Goal: Task Accomplishment & Management: Use online tool/utility

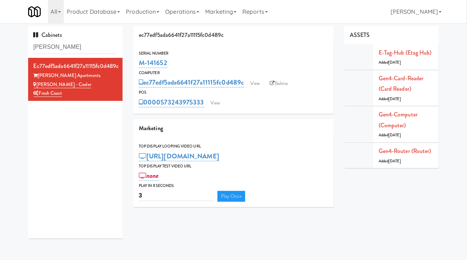
click at [177, 64] on div "M-141652" at bounding box center [233, 63] width 189 height 12
drag, startPoint x: 175, startPoint y: 64, endPoint x: 137, endPoint y: 65, distance: 37.9
click at [137, 65] on div "Serial Number M-141652" at bounding box center [234, 59] width 200 height 19
copy link "M-141652"
click at [218, 102] on link "View" at bounding box center [215, 102] width 17 height 11
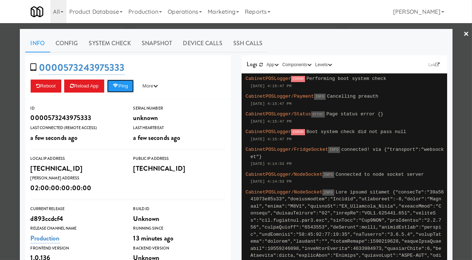
click at [124, 88] on button "Ping" at bounding box center [120, 85] width 27 height 13
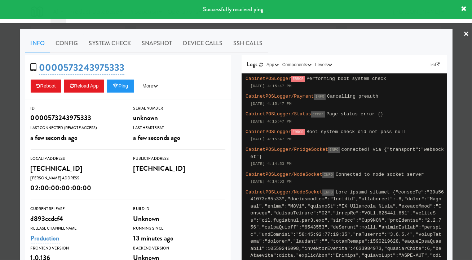
click at [113, 42] on link "System Check" at bounding box center [110, 43] width 53 height 18
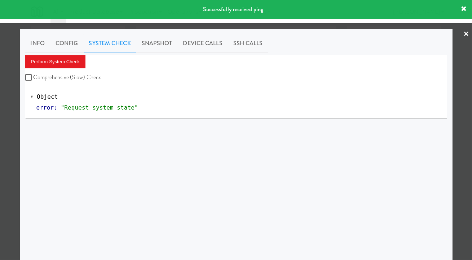
click at [79, 79] on label "Comprehensive (Slow) Check" at bounding box center [63, 77] width 76 height 11
click at [34, 79] on input "Comprehensive (Slow) Check" at bounding box center [29, 78] width 8 height 6
checkbox input "true"
click at [70, 62] on button "Perform System Check" at bounding box center [55, 61] width 61 height 13
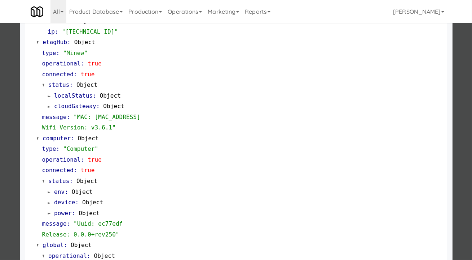
scroll to position [631, 0]
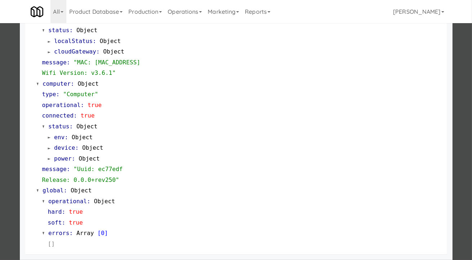
click at [456, 130] on div at bounding box center [236, 130] width 472 height 260
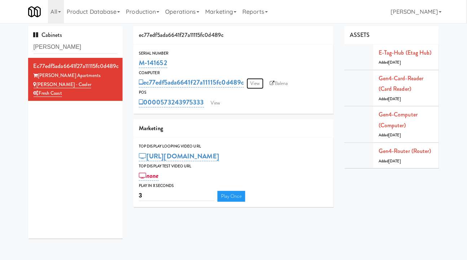
click at [262, 84] on link "View" at bounding box center [255, 83] width 17 height 11
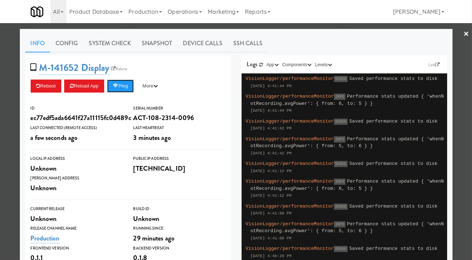
click at [121, 88] on button "Ping" at bounding box center [120, 85] width 27 height 13
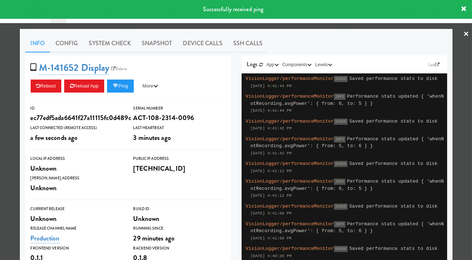
click at [326, 26] on div at bounding box center [236, 130] width 472 height 260
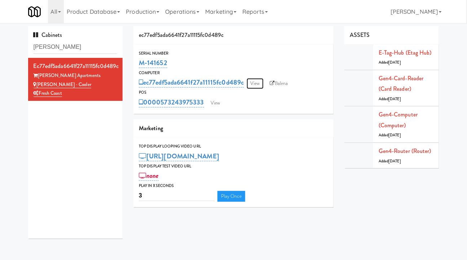
click at [262, 83] on link "View" at bounding box center [255, 83] width 17 height 11
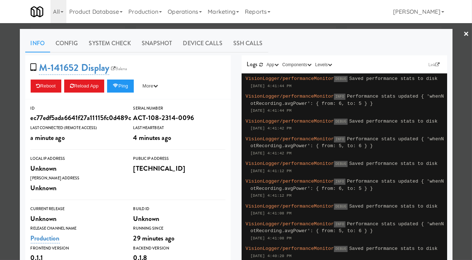
click at [240, 26] on div at bounding box center [236, 130] width 472 height 260
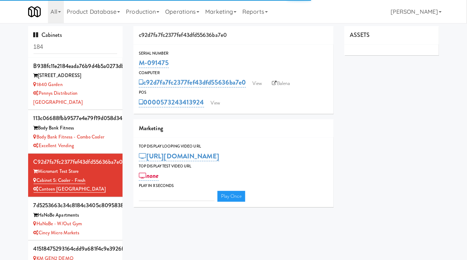
type input "3"
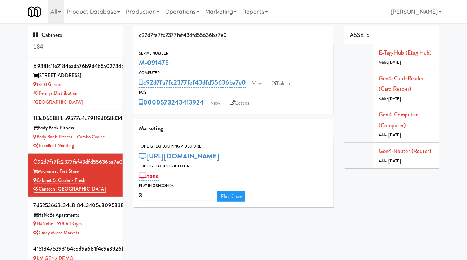
click at [283, 85] on link "Balena" at bounding box center [281, 83] width 25 height 11
drag, startPoint x: 95, startPoint y: 173, endPoint x: 37, endPoint y: 174, distance: 58.5
click at [37, 176] on div "Cabinet 5: Cooler - Fresh" at bounding box center [76, 180] width 84 height 9
copy link "Cabinet 5: Cooler - Fresh"
click at [86, 44] on input "184" at bounding box center [76, 46] width 84 height 13
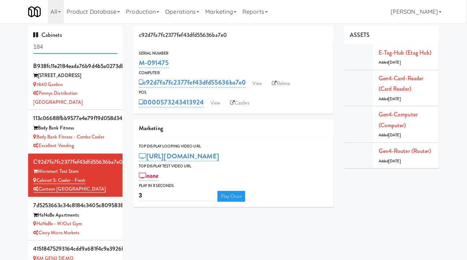
click at [86, 44] on input "184" at bounding box center [76, 46] width 84 height 13
paste input "M-114253"
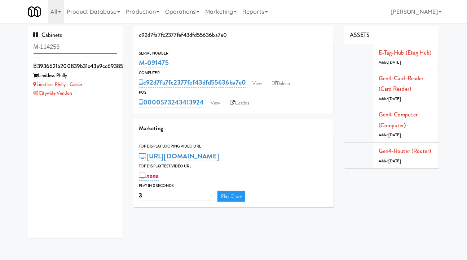
type input "M-114253"
click at [100, 86] on div "Limitless Philly - Cooler" at bounding box center [76, 84] width 84 height 9
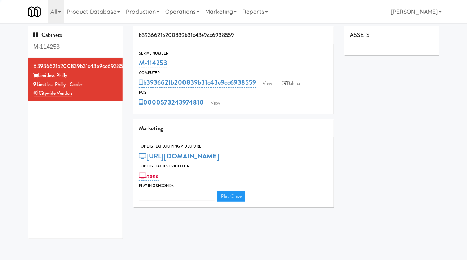
type input "3"
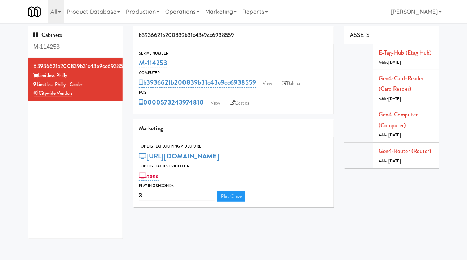
click at [287, 79] on link "Balena" at bounding box center [291, 83] width 25 height 11
click at [267, 84] on link "View" at bounding box center [267, 83] width 17 height 11
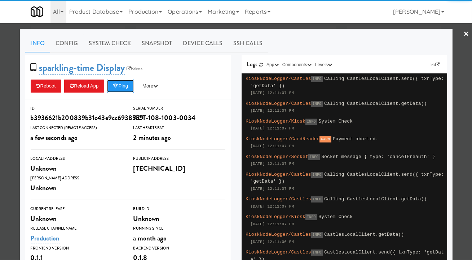
drag, startPoint x: 110, startPoint y: 91, endPoint x: 119, endPoint y: 90, distance: 8.4
click at [112, 91] on button "Ping" at bounding box center [120, 85] width 27 height 13
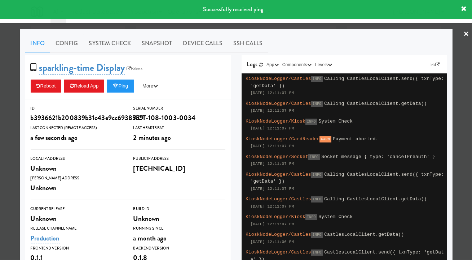
click at [122, 47] on link "System Check" at bounding box center [110, 43] width 53 height 18
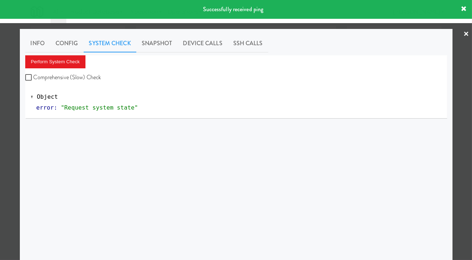
click at [71, 80] on label "Comprehensive (Slow) Check" at bounding box center [63, 77] width 76 height 11
click at [34, 80] on input "Comprehensive (Slow) Check" at bounding box center [29, 78] width 8 height 6
checkbox input "true"
click at [67, 66] on button "Perform System Check" at bounding box center [55, 61] width 61 height 13
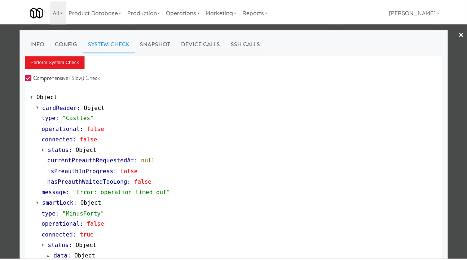
scroll to position [98, 0]
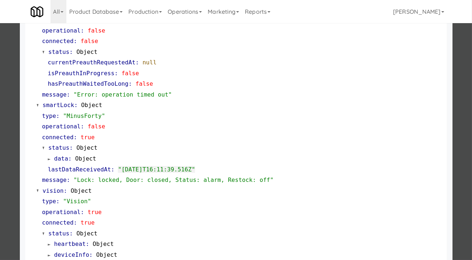
drag, startPoint x: 12, startPoint y: 102, endPoint x: 42, endPoint y: 88, distance: 32.9
click at [11, 102] on div at bounding box center [236, 130] width 472 height 260
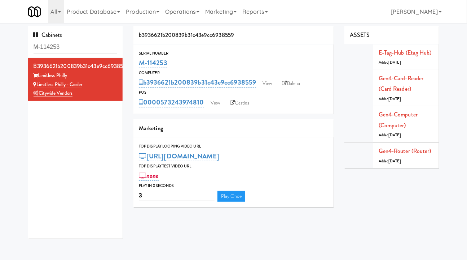
drag, startPoint x: 93, startPoint y: 86, endPoint x: 37, endPoint y: 84, distance: 55.6
click at [37, 84] on div "Limitless Philly - Cooler" at bounding box center [76, 84] width 84 height 9
copy link "Limitless Philly - Cooler"
click at [218, 103] on link "View" at bounding box center [215, 102] width 17 height 11
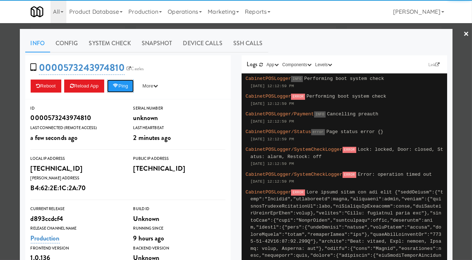
click at [121, 89] on button "Ping" at bounding box center [120, 85] width 27 height 13
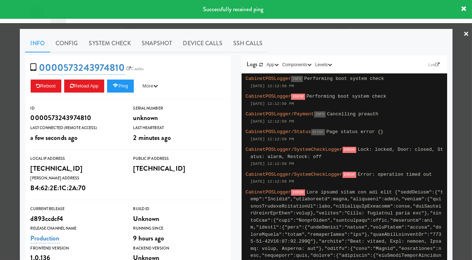
click at [283, 25] on div at bounding box center [236, 130] width 472 height 260
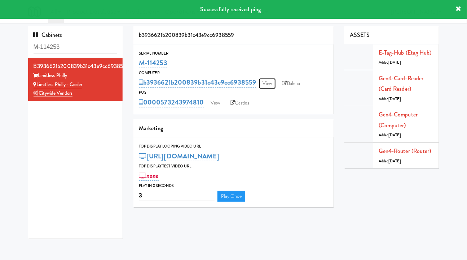
click at [265, 84] on link "View" at bounding box center [267, 83] width 17 height 11
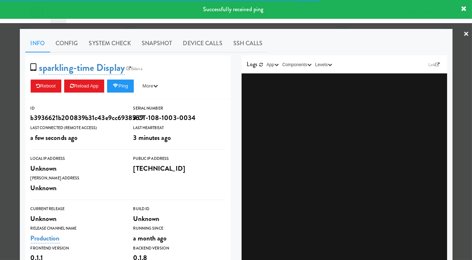
click at [99, 46] on link "System Check" at bounding box center [110, 43] width 53 height 18
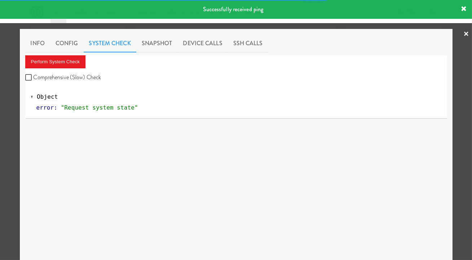
click at [69, 79] on label "Comprehensive (Slow) Check" at bounding box center [63, 77] width 76 height 11
click at [34, 79] on input "Comprehensive (Slow) Check" at bounding box center [29, 78] width 8 height 6
checkbox input "true"
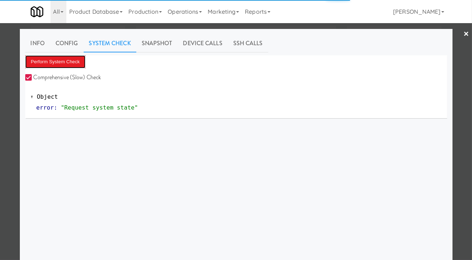
click at [63, 66] on button "Perform System Check" at bounding box center [55, 61] width 61 height 13
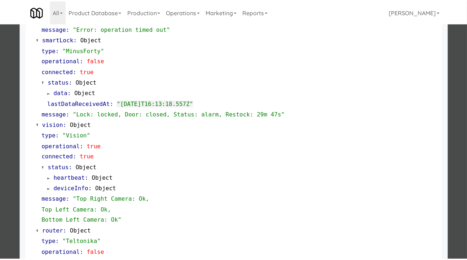
scroll to position [131, 0]
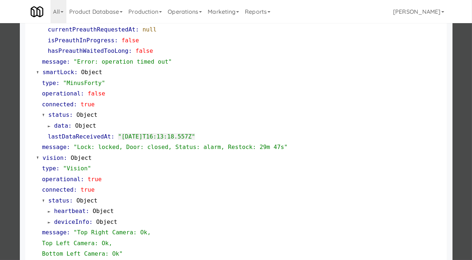
drag, startPoint x: 13, startPoint y: 118, endPoint x: 43, endPoint y: 104, distance: 32.6
click at [13, 118] on div at bounding box center [236, 130] width 472 height 260
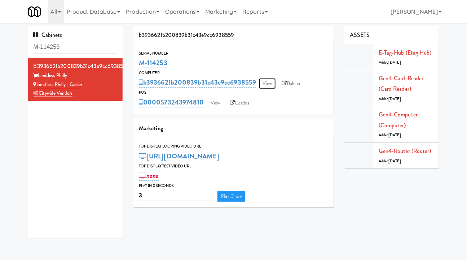
click at [272, 84] on link "View" at bounding box center [267, 83] width 17 height 11
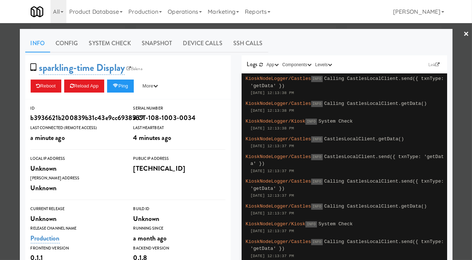
click at [91, 46] on link "System Check" at bounding box center [110, 43] width 53 height 18
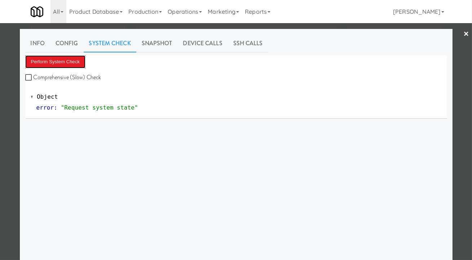
click at [67, 62] on button "Perform System Check" at bounding box center [55, 61] width 61 height 13
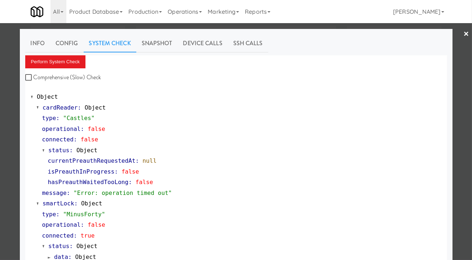
drag, startPoint x: 99, startPoint y: 75, endPoint x: 93, endPoint y: 75, distance: 5.8
click at [98, 75] on label "Comprehensive (Slow) Check" at bounding box center [63, 77] width 76 height 11
click at [34, 75] on input "Comprehensive (Slow) Check" at bounding box center [29, 78] width 8 height 6
checkbox input "true"
click at [70, 64] on button "Perform System Check" at bounding box center [55, 61] width 61 height 13
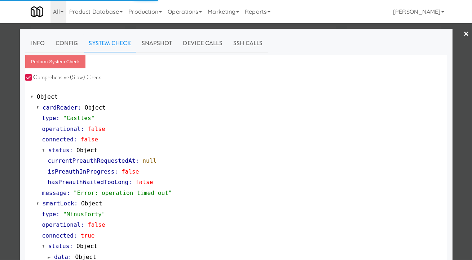
click at [13, 115] on div at bounding box center [236, 130] width 472 height 260
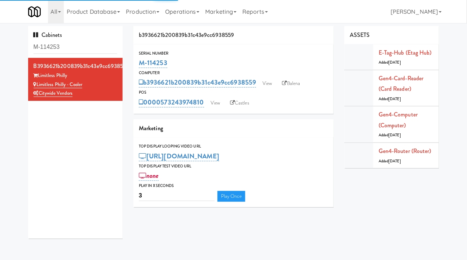
drag, startPoint x: 183, startPoint y: 60, endPoint x: 135, endPoint y: 64, distance: 48.9
click at [135, 64] on div "Serial Number M-114253" at bounding box center [234, 59] width 200 height 19
copy link "M-114253"
drag, startPoint x: 206, startPoint y: 110, endPoint x: 163, endPoint y: 108, distance: 42.7
click at [163, 108] on div "Serial Number M-114253 Computer b3936621b200839b31c43e9cc6938559 View Balena PO…" at bounding box center [234, 78] width 200 height 69
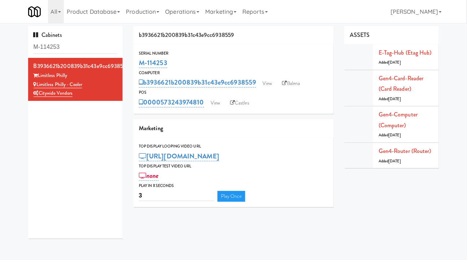
copy link "573243974810"
click at [272, 84] on link "View" at bounding box center [267, 83] width 17 height 11
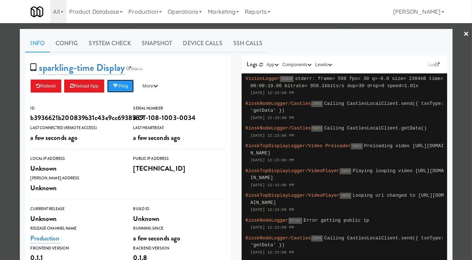
click at [127, 83] on button "Ping" at bounding box center [120, 85] width 27 height 13
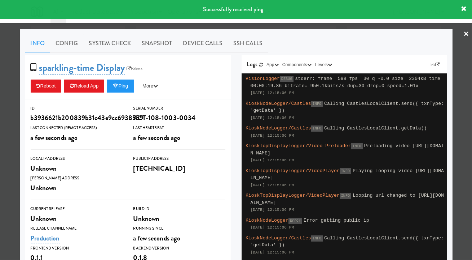
click at [124, 46] on link "System Check" at bounding box center [110, 43] width 53 height 18
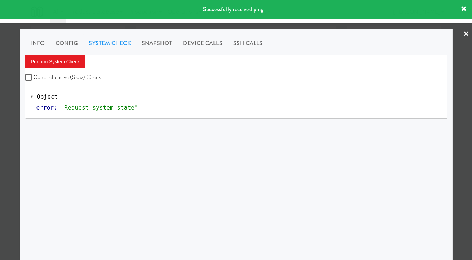
click at [86, 77] on label "Comprehensive (Slow) Check" at bounding box center [63, 77] width 76 height 11
click at [34, 77] on input "Comprehensive (Slow) Check" at bounding box center [29, 78] width 8 height 6
checkbox input "true"
click at [64, 61] on button "Perform System Check" at bounding box center [55, 61] width 61 height 13
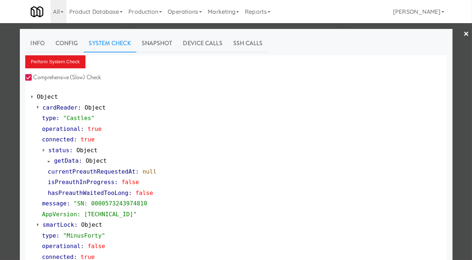
click at [208, 27] on div at bounding box center [236, 130] width 472 height 260
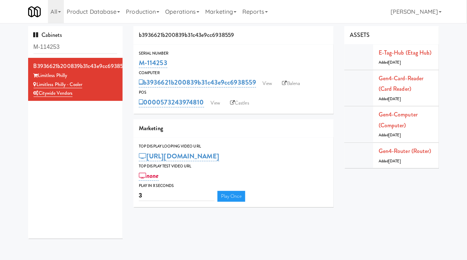
drag, startPoint x: 163, startPoint y: 65, endPoint x: 139, endPoint y: 64, distance: 23.9
click at [139, 64] on div "M-114253" at bounding box center [233, 63] width 189 height 12
copy link "M-114253"
click at [268, 85] on link "View" at bounding box center [267, 83] width 17 height 11
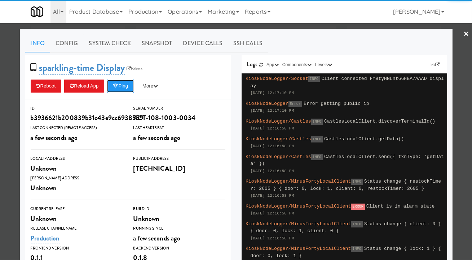
click at [123, 91] on button "Ping" at bounding box center [120, 85] width 27 height 13
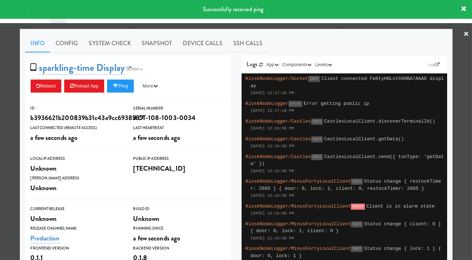
click at [108, 50] on link "System Check" at bounding box center [110, 43] width 53 height 18
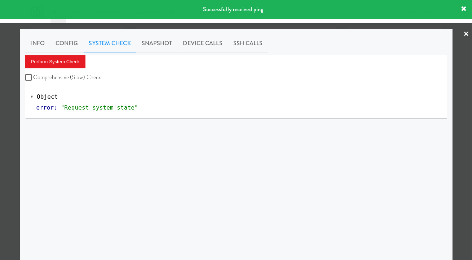
click at [88, 78] on label "Comprehensive (Slow) Check" at bounding box center [63, 77] width 76 height 11
click at [34, 78] on input "Comprehensive (Slow) Check" at bounding box center [29, 78] width 8 height 6
checkbox input "true"
click at [71, 61] on button "Perform System Check" at bounding box center [55, 61] width 61 height 13
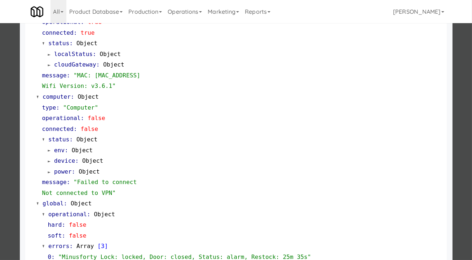
scroll to position [606, 0]
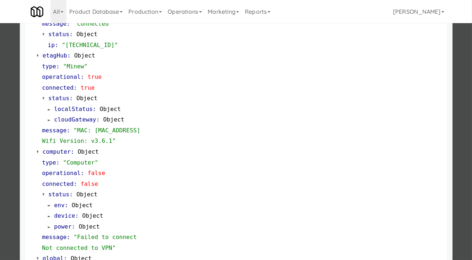
click at [6, 108] on div at bounding box center [236, 130] width 472 height 260
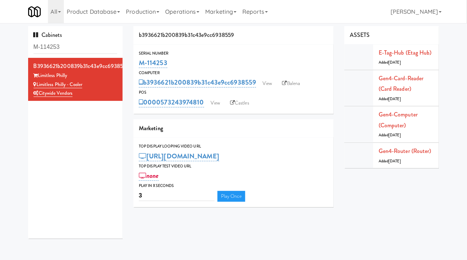
click at [300, 82] on link "Balena" at bounding box center [291, 83] width 25 height 11
drag, startPoint x: 170, startPoint y: 66, endPoint x: 140, endPoint y: 66, distance: 30.0
click at [140, 66] on div "M-114253" at bounding box center [233, 63] width 189 height 12
copy link "M-114253"
click at [218, 103] on link "View" at bounding box center [215, 102] width 17 height 11
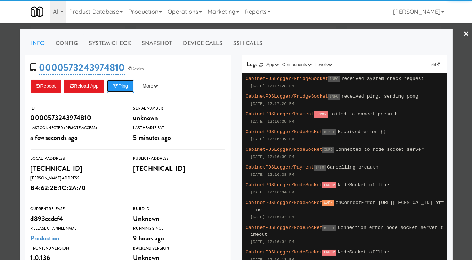
click at [126, 84] on button "Ping" at bounding box center [120, 85] width 27 height 13
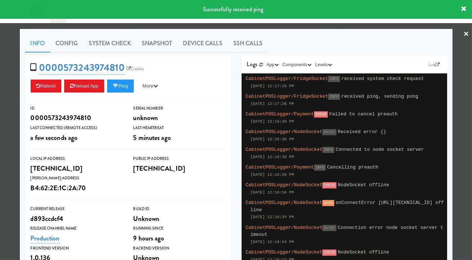
click at [101, 42] on link "System Check" at bounding box center [110, 43] width 53 height 18
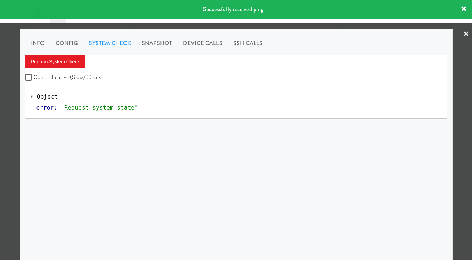
click at [92, 78] on label "Comprehensive (Slow) Check" at bounding box center [63, 77] width 76 height 11
click at [34, 78] on input "Comprehensive (Slow) Check" at bounding box center [29, 78] width 8 height 6
checkbox input "true"
click at [67, 60] on button "Perform System Check" at bounding box center [55, 61] width 61 height 13
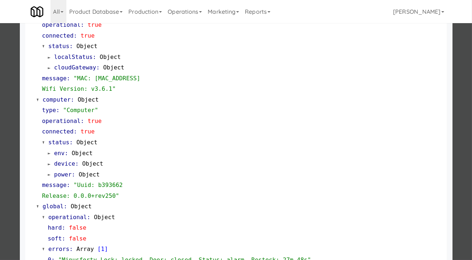
scroll to position [631, 0]
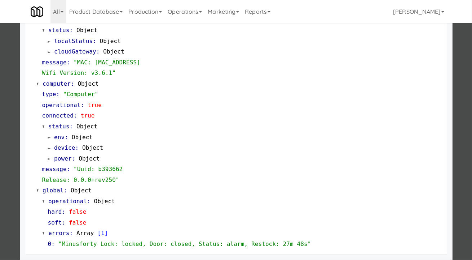
click at [462, 171] on div at bounding box center [236, 130] width 472 height 260
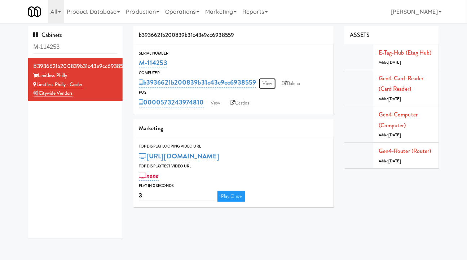
click at [275, 81] on link "View" at bounding box center [267, 83] width 17 height 11
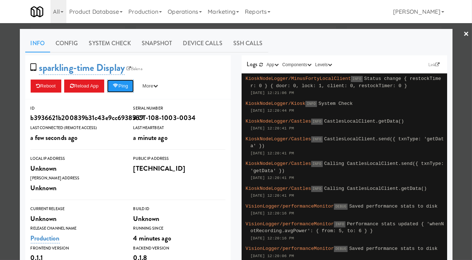
click at [125, 88] on button "Ping" at bounding box center [120, 85] width 27 height 13
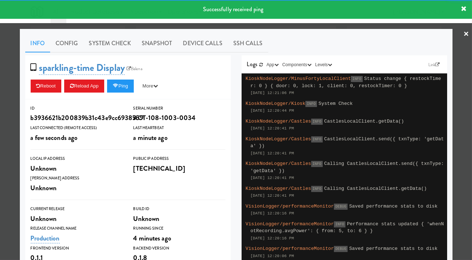
click at [99, 41] on link "System Check" at bounding box center [110, 43] width 53 height 18
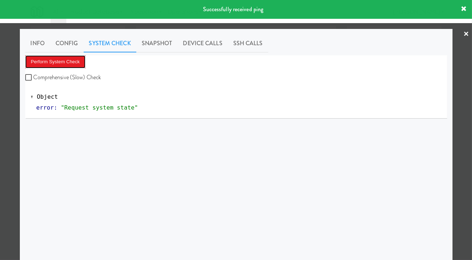
click at [76, 67] on button "Perform System Check" at bounding box center [55, 61] width 61 height 13
click at [72, 80] on label "Comprehensive (Slow) Check" at bounding box center [63, 77] width 76 height 11
click at [34, 80] on input "Comprehensive (Slow) Check" at bounding box center [29, 78] width 8 height 6
checkbox input "true"
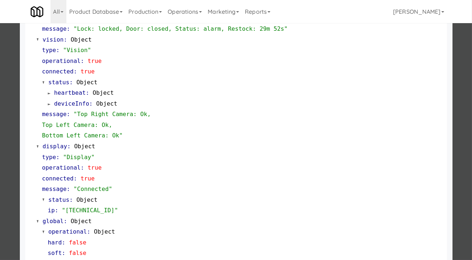
scroll to position [301, 0]
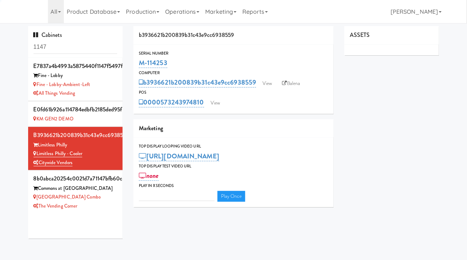
type input "3"
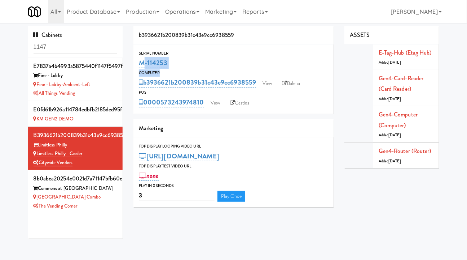
drag, startPoint x: 189, startPoint y: 70, endPoint x: 143, endPoint y: 65, distance: 46.0
click at [141, 65] on div "Serial Number M-114253 Computer b3936621b200839b31c43e9cc6938559 View Balena PO…" at bounding box center [234, 79] width 200 height 58
click at [190, 62] on div "M-114253" at bounding box center [233, 63] width 189 height 12
drag, startPoint x: 158, startPoint y: 61, endPoint x: 135, endPoint y: 60, distance: 23.5
click at [135, 60] on div "Serial Number M-114253" at bounding box center [234, 59] width 200 height 19
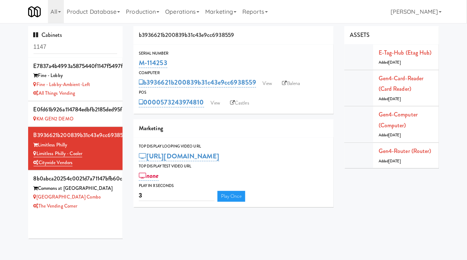
copy link "M-114253"
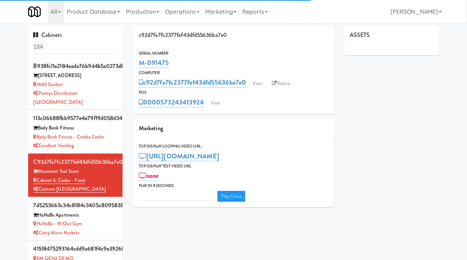
type input "3"
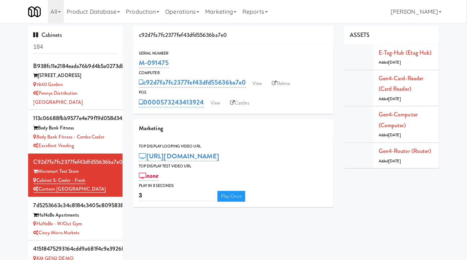
click at [283, 79] on link "Balena" at bounding box center [281, 83] width 25 height 11
click at [63, 49] on input "184" at bounding box center [76, 46] width 84 height 13
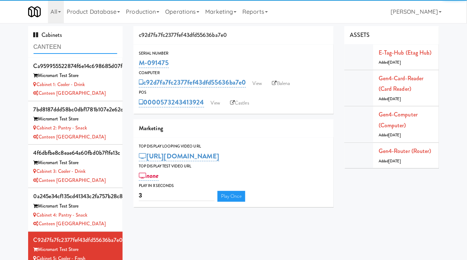
scroll to position [5, 0]
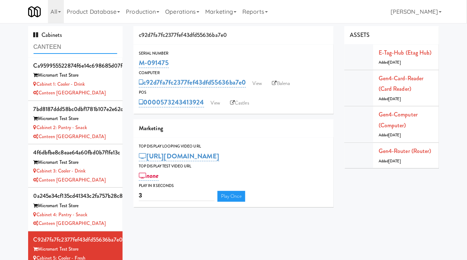
type input "CANTEEN"
click at [108, 135] on div "Canteen [GEOGRAPHIC_DATA]" at bounding box center [76, 136] width 84 height 9
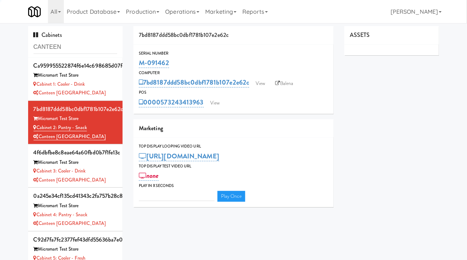
type input "3"
click at [279, 86] on link "Balena" at bounding box center [284, 83] width 25 height 11
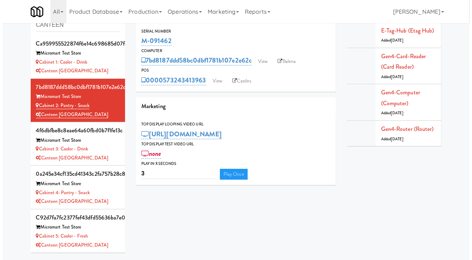
scroll to position [23, 0]
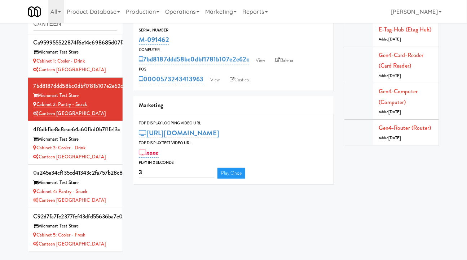
click at [103, 230] on div "Cabinet 5: Cooler - Fresh" at bounding box center [76, 234] width 84 height 9
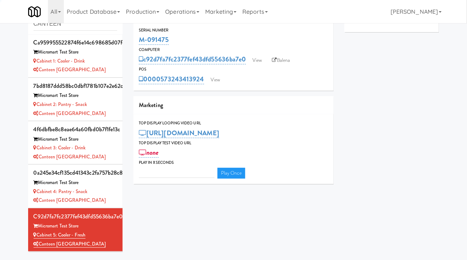
type input "3"
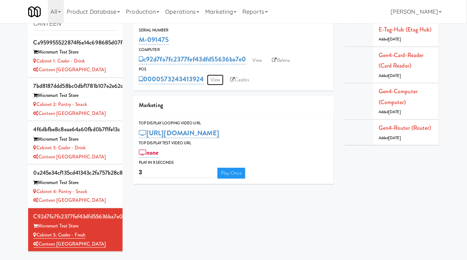
click at [217, 80] on link "View" at bounding box center [215, 79] width 17 height 11
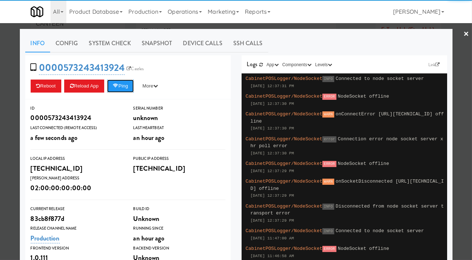
click at [134, 87] on button "Ping" at bounding box center [120, 85] width 27 height 13
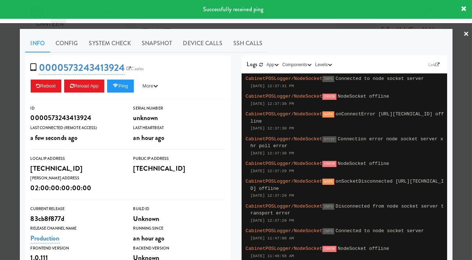
drag, startPoint x: 96, startPoint y: 41, endPoint x: 98, endPoint y: 44, distance: 4.2
click at [97, 43] on link "System Check" at bounding box center [110, 43] width 53 height 18
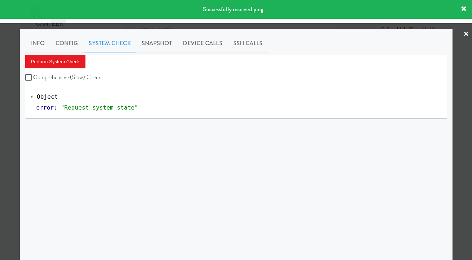
click at [74, 77] on label "Comprehensive (Slow) Check" at bounding box center [63, 77] width 76 height 11
click at [34, 77] on input "Comprehensive (Slow) Check" at bounding box center [29, 78] width 8 height 6
checkbox input "true"
click at [67, 60] on button "Perform System Check" at bounding box center [55, 61] width 61 height 13
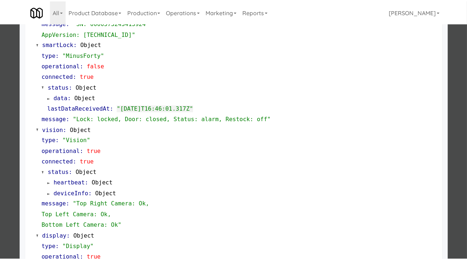
scroll to position [301, 0]
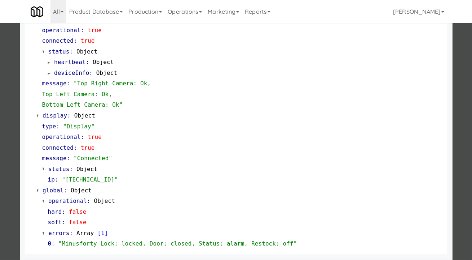
click at [457, 103] on div at bounding box center [236, 130] width 472 height 260
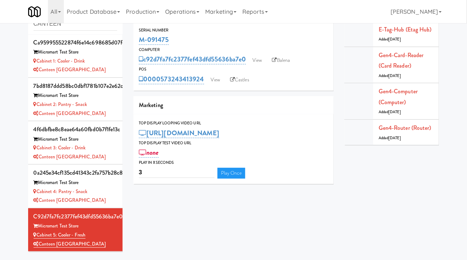
drag, startPoint x: 182, startPoint y: 38, endPoint x: 134, endPoint y: 41, distance: 48.5
click at [134, 41] on div "Serial Number M-091475" at bounding box center [234, 36] width 200 height 19
copy link "M-091475"
